Goal: Check status

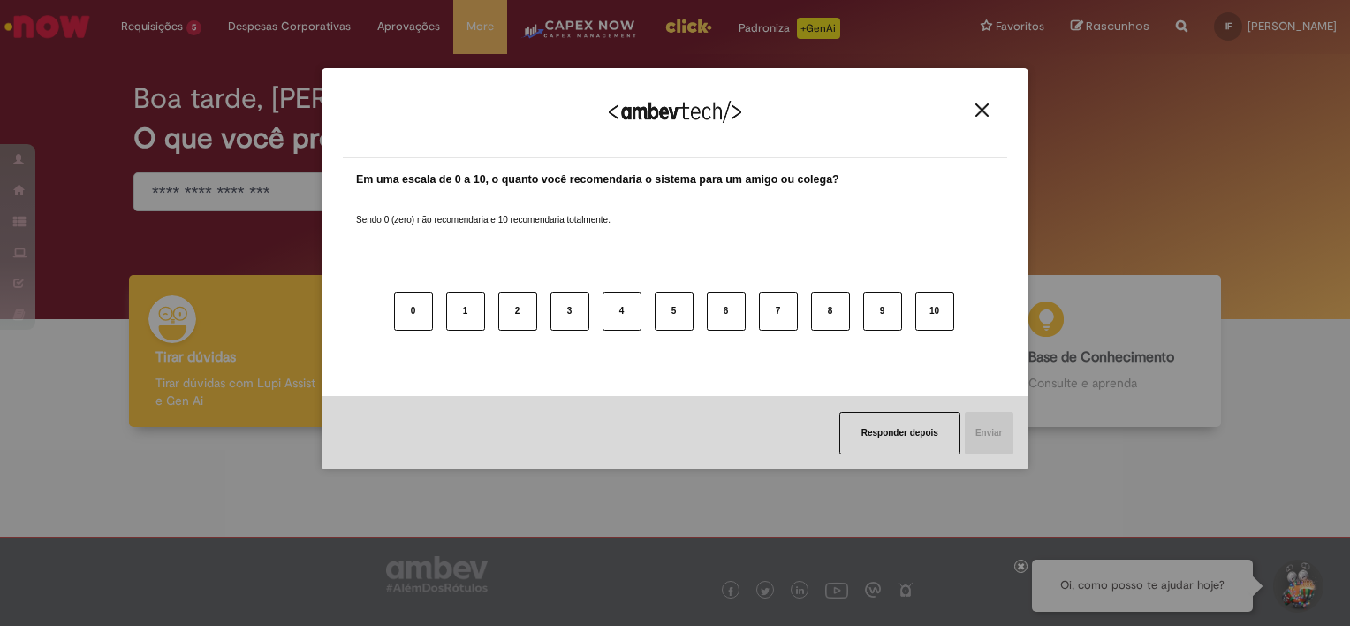
click at [983, 105] on img "Close" at bounding box center [982, 109] width 13 height 13
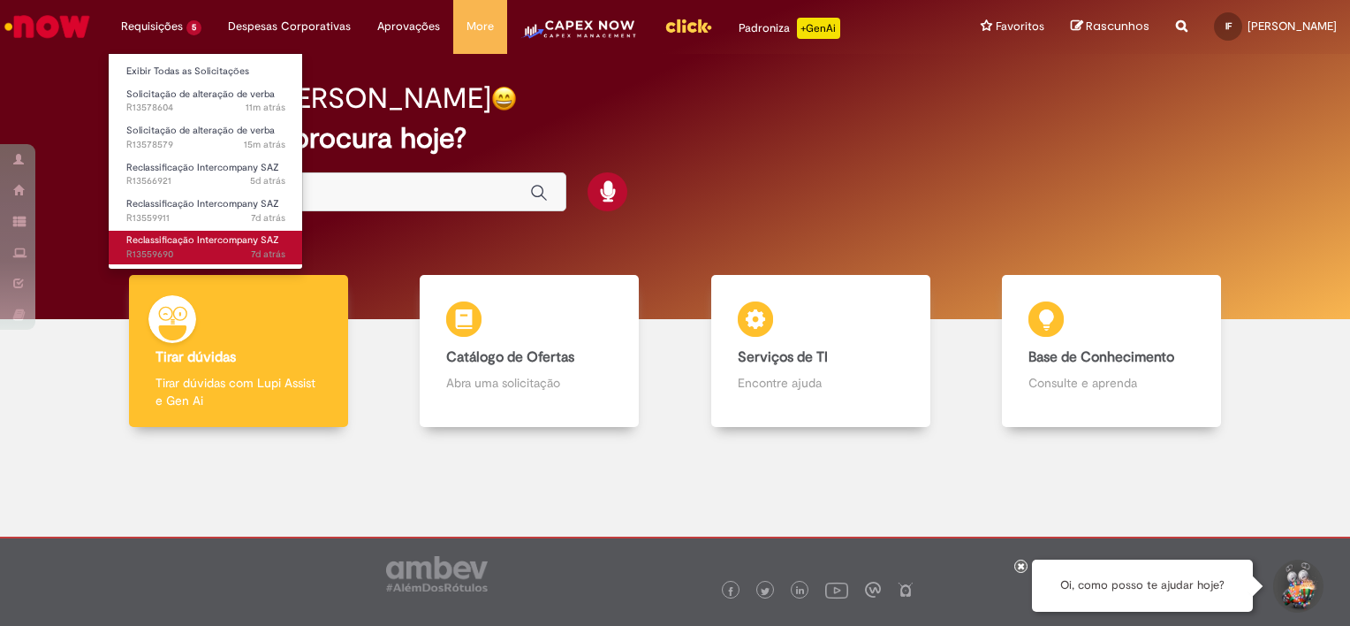
click at [210, 240] on span "Reclassificação Intercompany SAZ" at bounding box center [202, 239] width 153 height 13
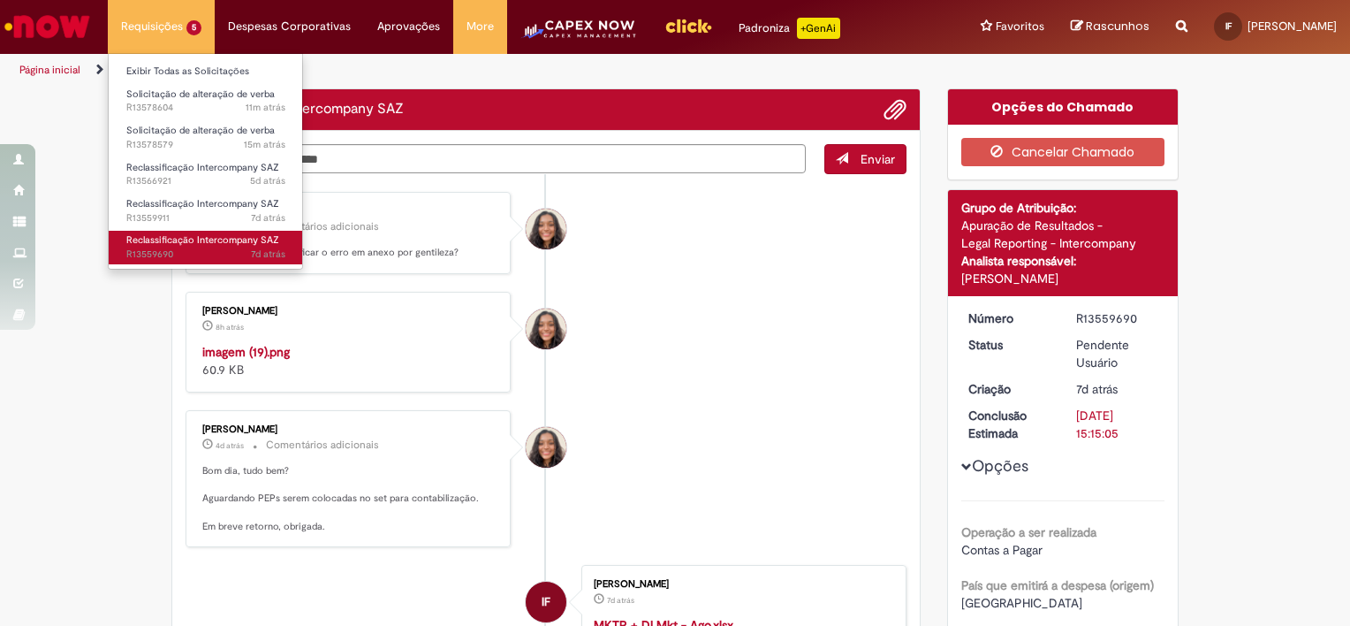
click at [219, 240] on span "Reclassificação Intercompany SAZ" at bounding box center [202, 239] width 153 height 13
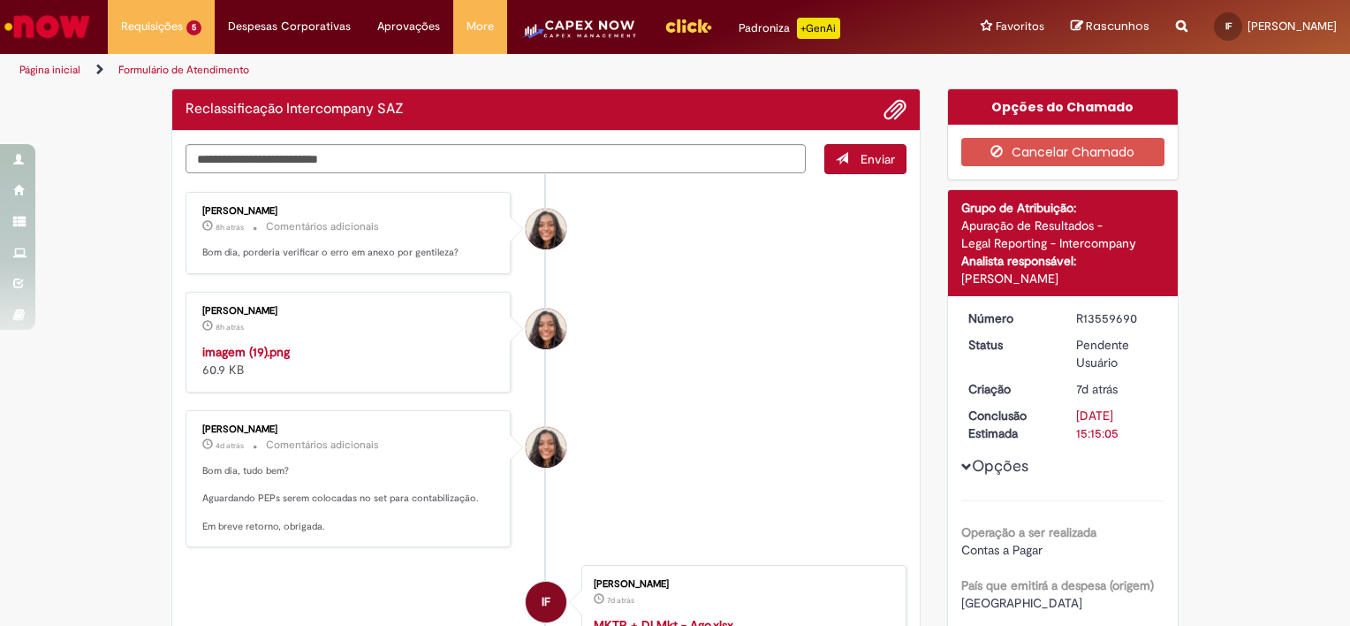
click at [657, 237] on li "[PERSON_NAME] 8h atrás 8 horas atrás Comentários adicionais Bom dia, porderia v…" at bounding box center [546, 233] width 721 height 82
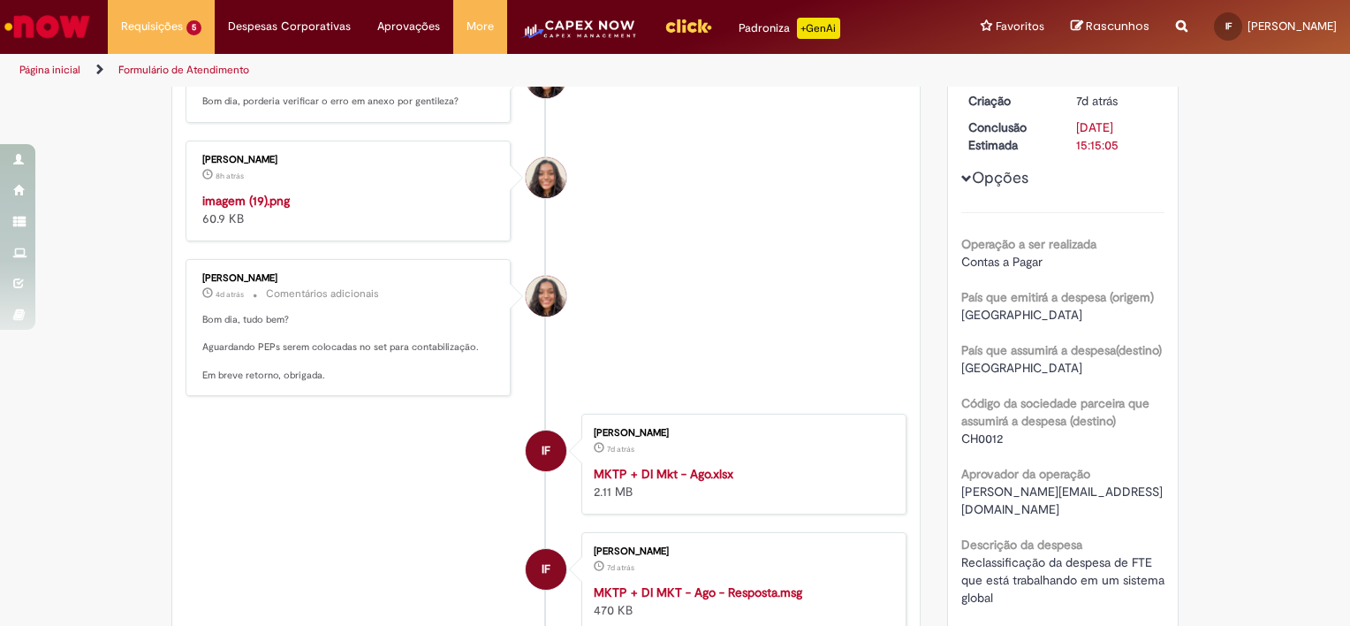
scroll to position [288, 0]
click at [375, 192] on img "Histórico de tíquete" at bounding box center [349, 192] width 294 height 0
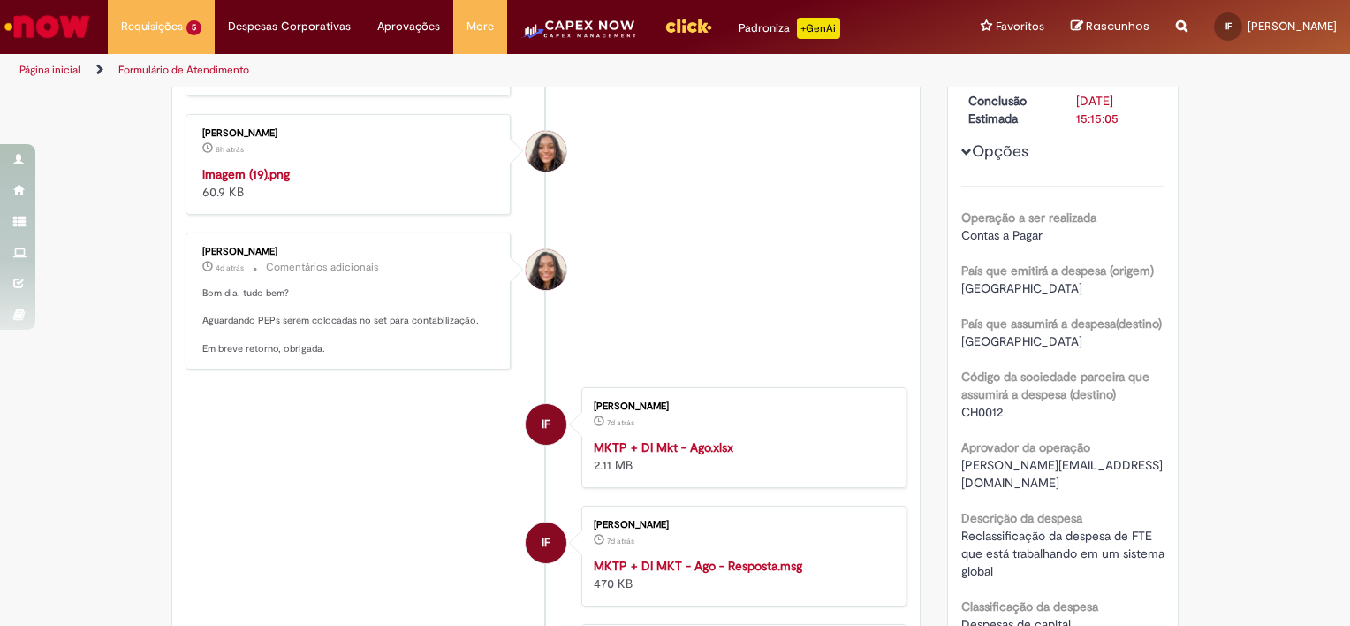
scroll to position [316, 0]
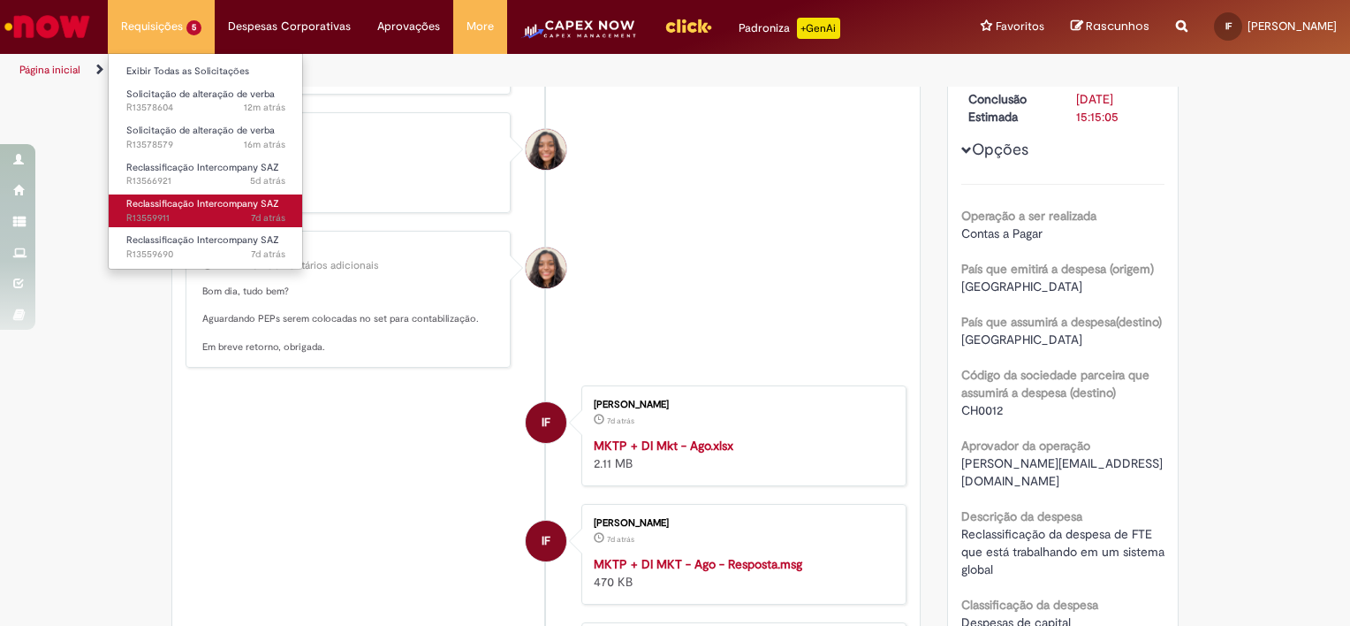
click at [209, 212] on span "7d atrás 7 dias atrás R13559911" at bounding box center [205, 218] width 159 height 14
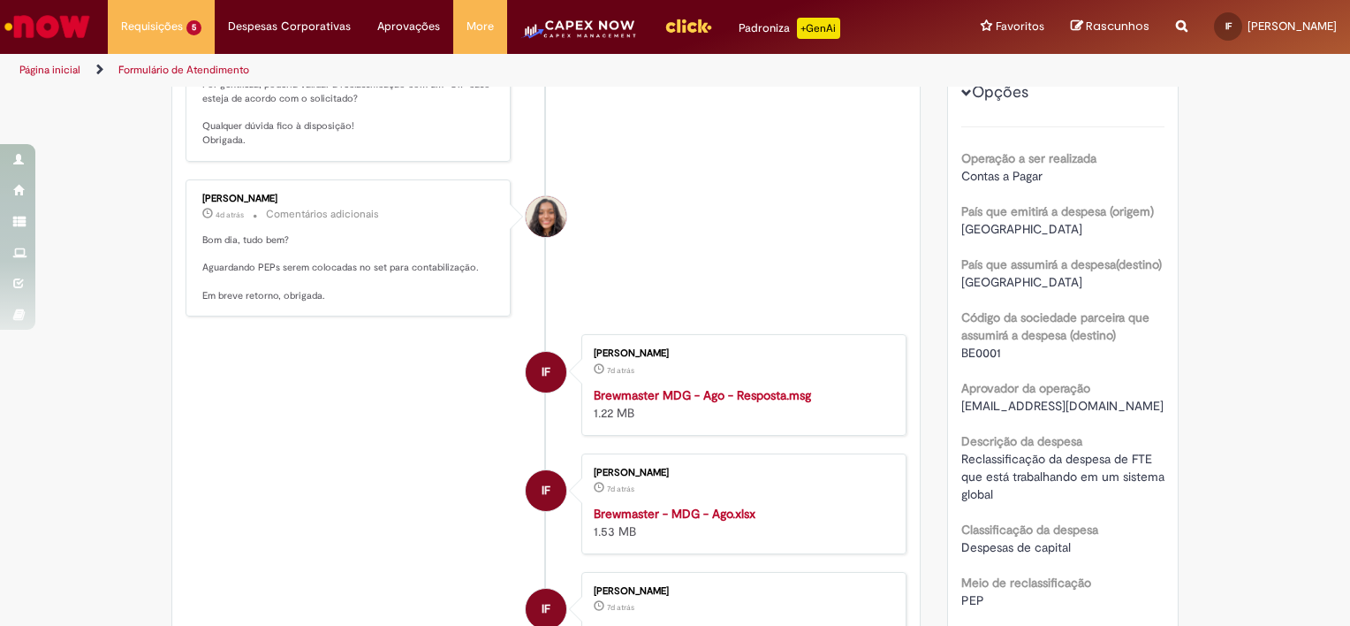
scroll to position [261, 0]
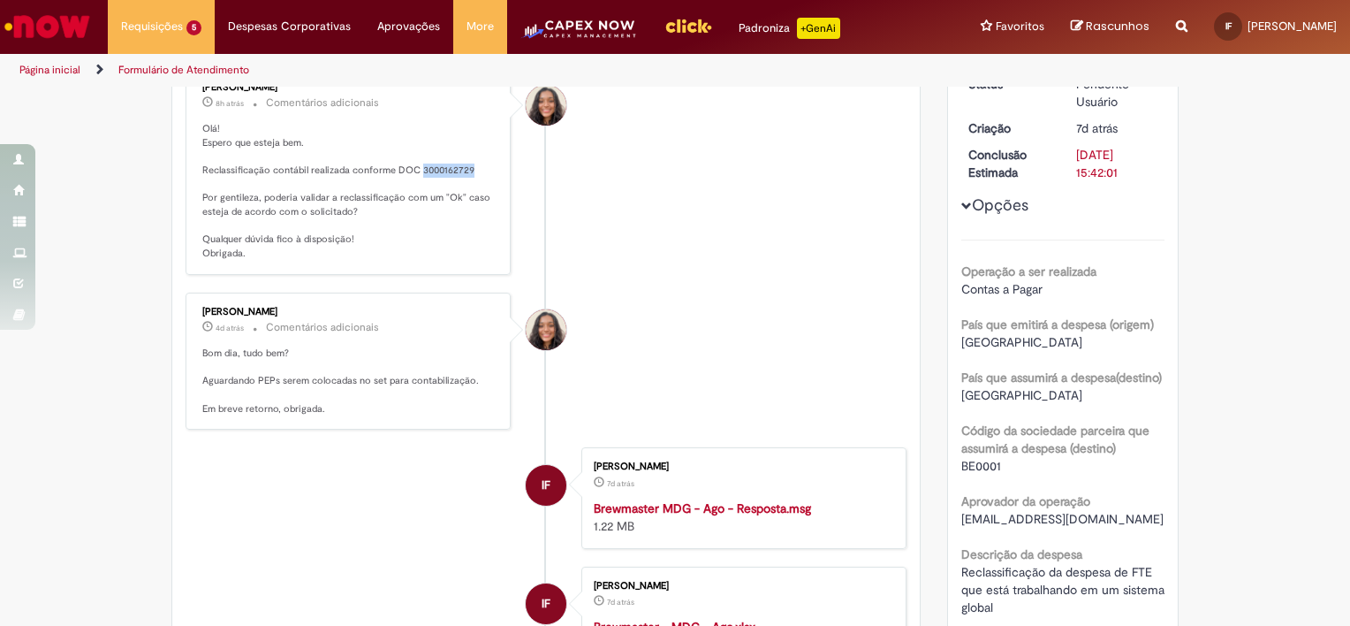
drag, startPoint x: 412, startPoint y: 168, endPoint x: 463, endPoint y: 169, distance: 51.3
click at [463, 169] on p "Olá! Espero que esteja bem. Reclassificação contábil realizada conforme DOC 300…" at bounding box center [349, 191] width 294 height 139
copy p "3000162729"
